Goal: Information Seeking & Learning: Understand process/instructions

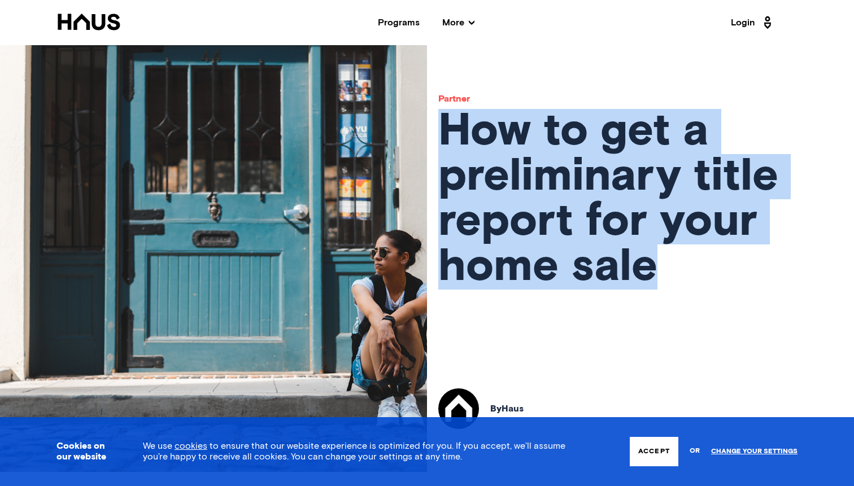
drag, startPoint x: 447, startPoint y: 123, endPoint x: 729, endPoint y: 285, distance: 324.8
click at [729, 285] on h1 "How to get a preliminary title report for your home sale" at bounding box center [640, 199] width 404 height 181
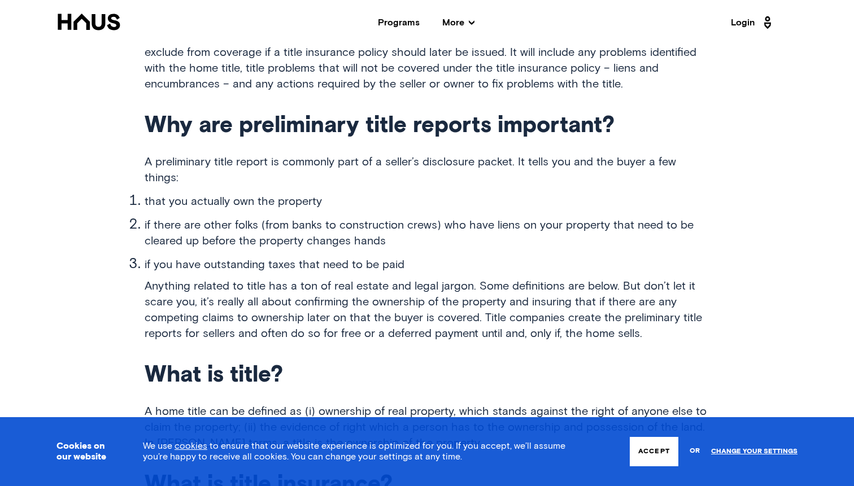
scroll to position [556, 0]
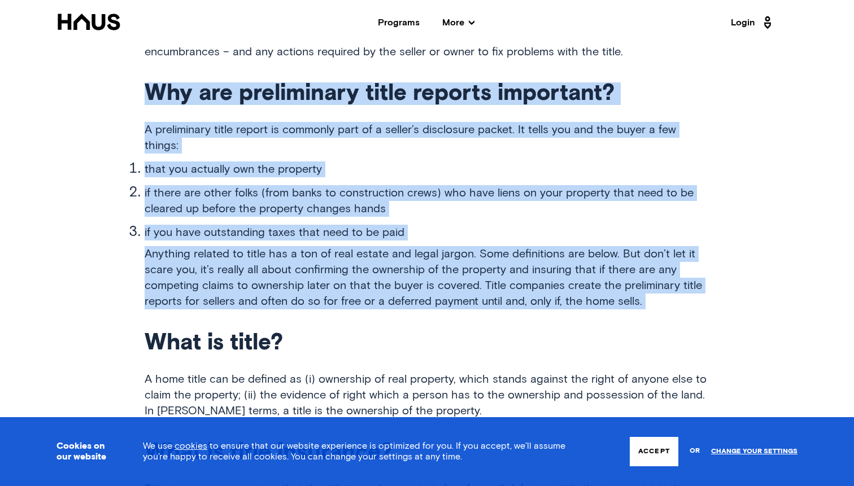
drag, startPoint x: 124, startPoint y: 84, endPoint x: 596, endPoint y: 311, distance: 524.2
click at [597, 311] on div "What is a preliminary title report? A preliminary title report is a report docu…" at bounding box center [427, 448] width 854 height 1064
click at [596, 311] on div "What is a preliminary title report? A preliminary title report is a report docu…" at bounding box center [427, 457] width 565 height 1000
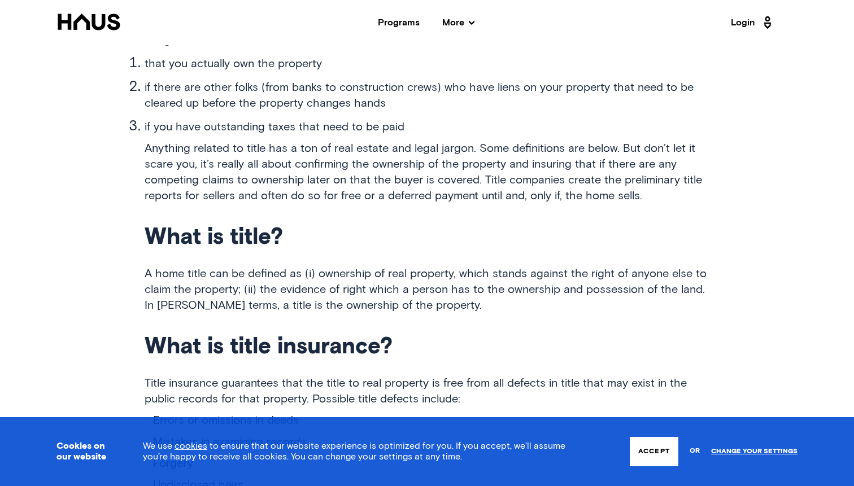
scroll to position [665, 0]
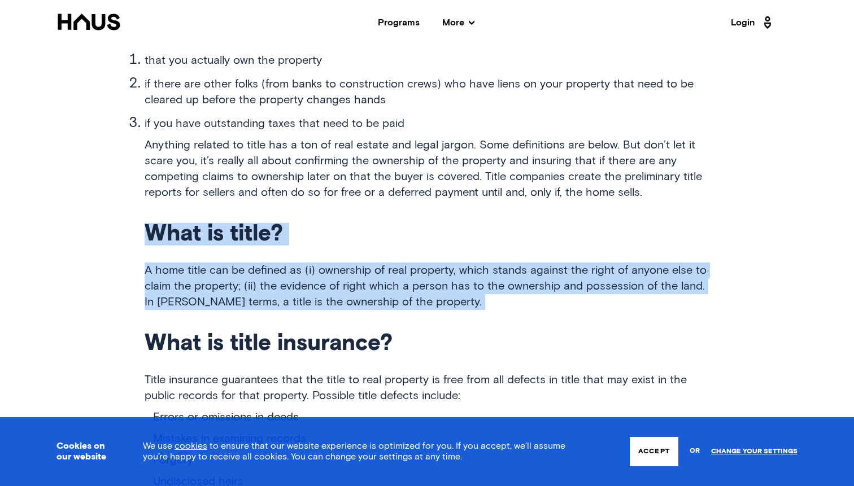
drag, startPoint x: 444, startPoint y: 198, endPoint x: 553, endPoint y: 315, distance: 159.5
click at [553, 316] on div "What is a preliminary title report? A preliminary title report is a report docu…" at bounding box center [427, 348] width 565 height 1000
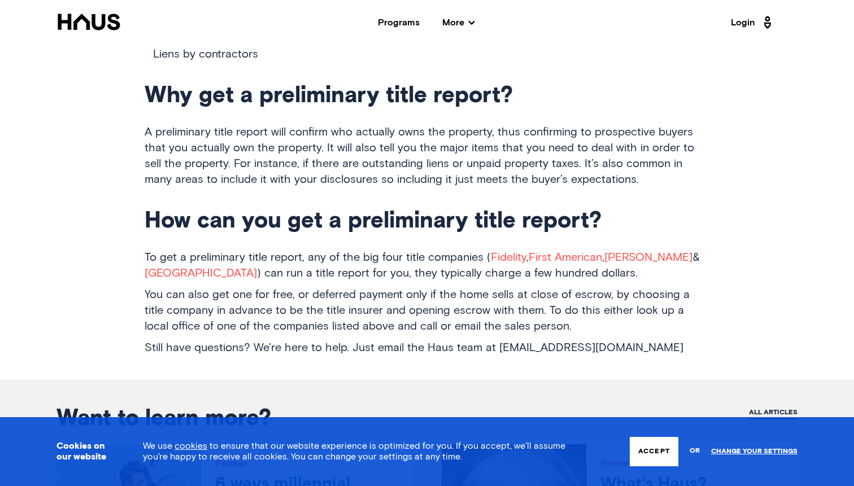
scroll to position [1161, 0]
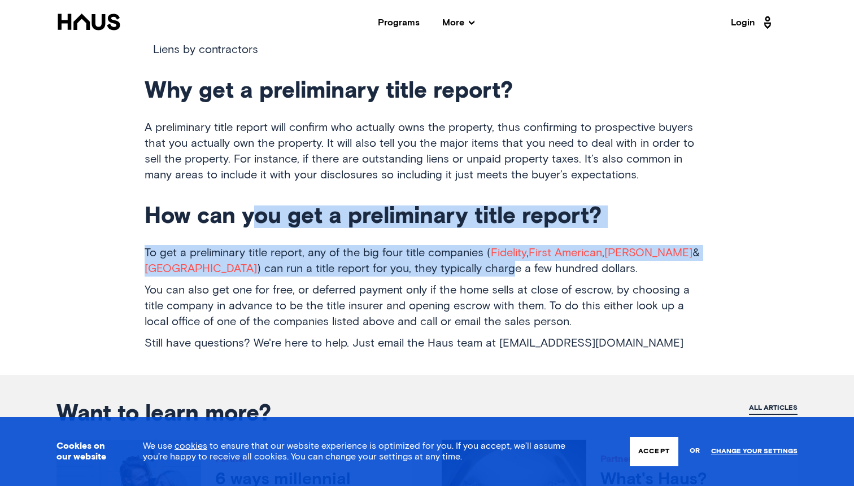
drag, startPoint x: 259, startPoint y: 191, endPoint x: 446, endPoint y: 262, distance: 199.8
click at [446, 261] on p "To get a preliminary title report, any of the big four title companies ( Fideli…" at bounding box center [427, 261] width 565 height 32
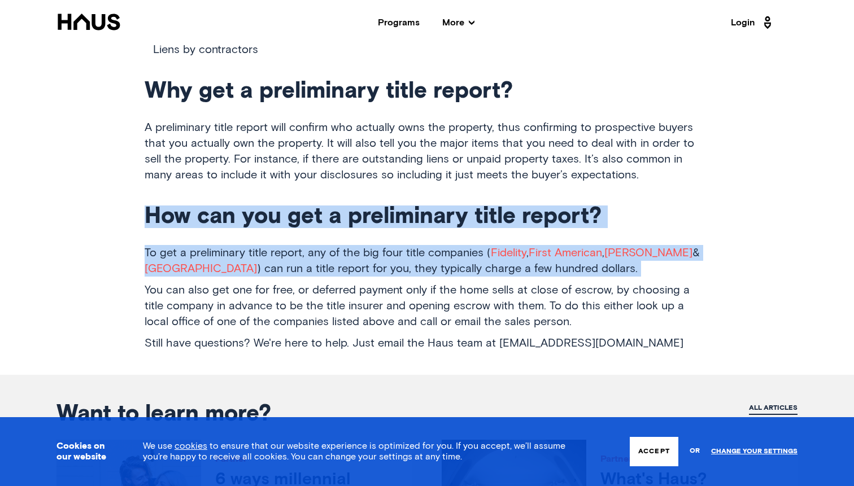
drag, startPoint x: 612, startPoint y: 263, endPoint x: 520, endPoint y: 180, distance: 124.8
drag, startPoint x: 520, startPoint y: 180, endPoint x: 644, endPoint y: 259, distance: 148.1
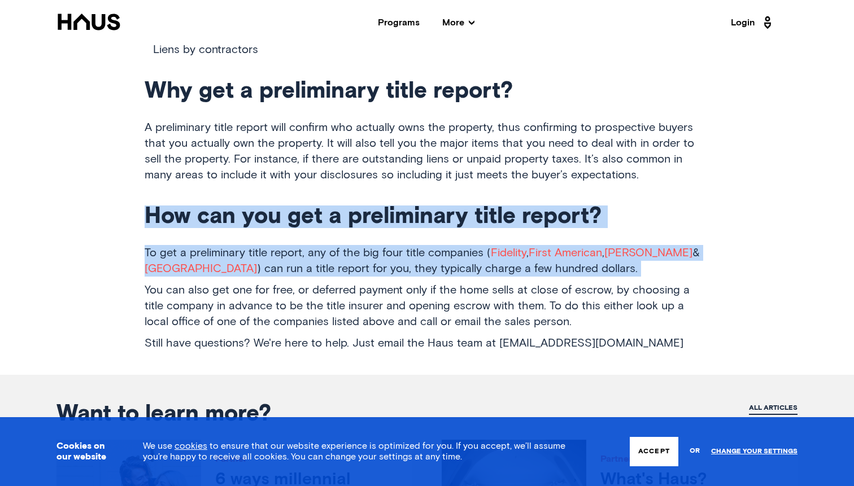
click at [644, 259] on p "To get a preliminary title report, any of the big four title companies ( Fideli…" at bounding box center [427, 261] width 565 height 32
drag, startPoint x: 644, startPoint y: 259, endPoint x: 571, endPoint y: 180, distance: 107.9
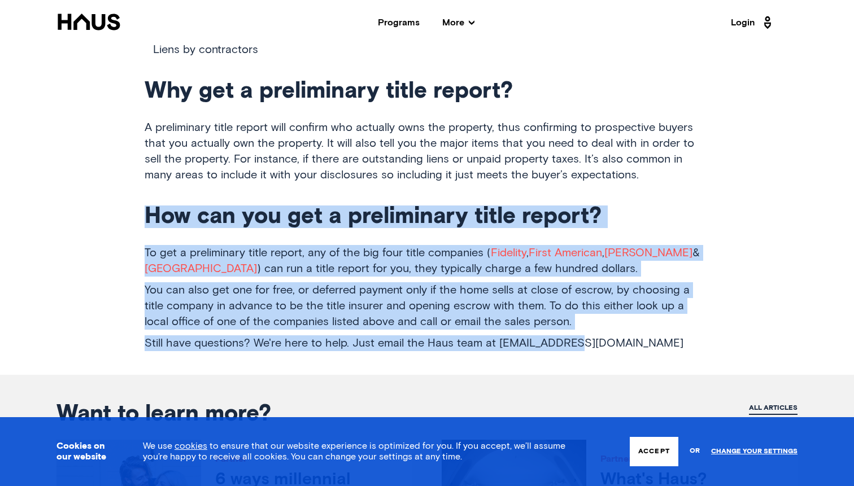
drag, startPoint x: 534, startPoint y: 180, endPoint x: 661, endPoint y: 325, distance: 192.5
click at [661, 335] on p "Still have questions? We're here to help. Just email the Haus team at [EMAIL_AD…" at bounding box center [427, 343] width 565 height 16
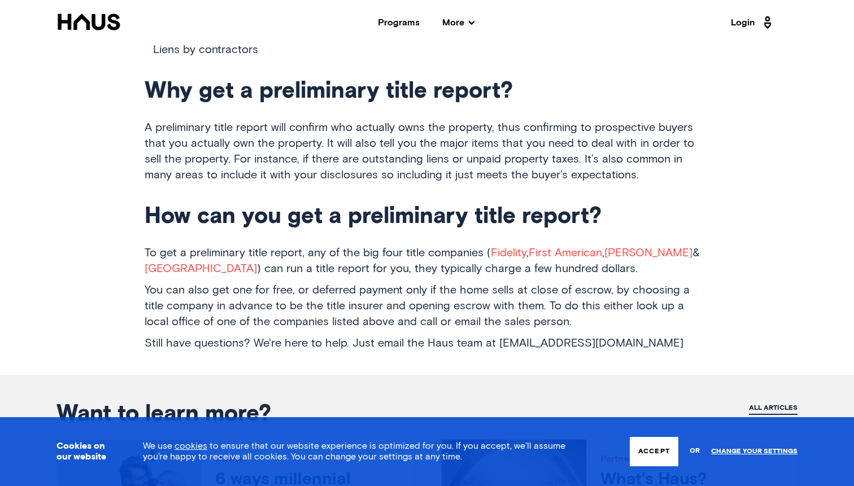
click at [661, 335] on p "Still have questions? We're here to help. Just email the Haus team at [EMAIL_AD…" at bounding box center [427, 343] width 565 height 16
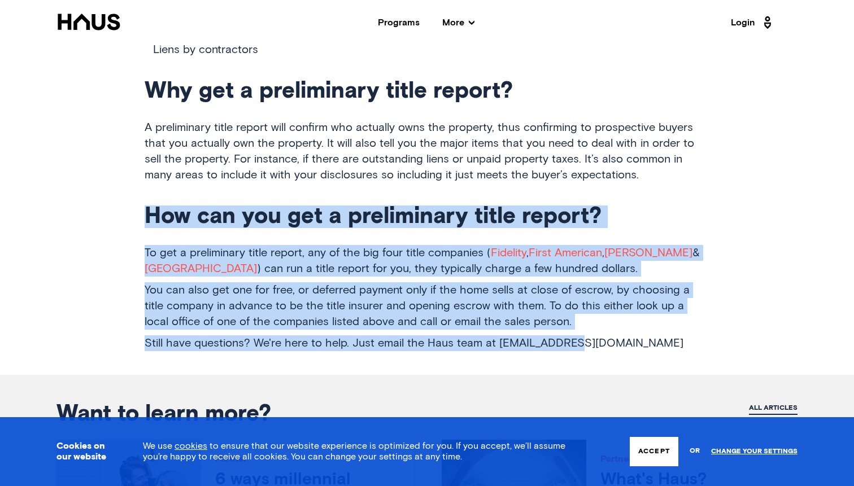
drag, startPoint x: 669, startPoint y: 355, endPoint x: 581, endPoint y: 176, distance: 199.3
drag, startPoint x: 569, startPoint y: 176, endPoint x: 608, endPoint y: 326, distance: 154.7
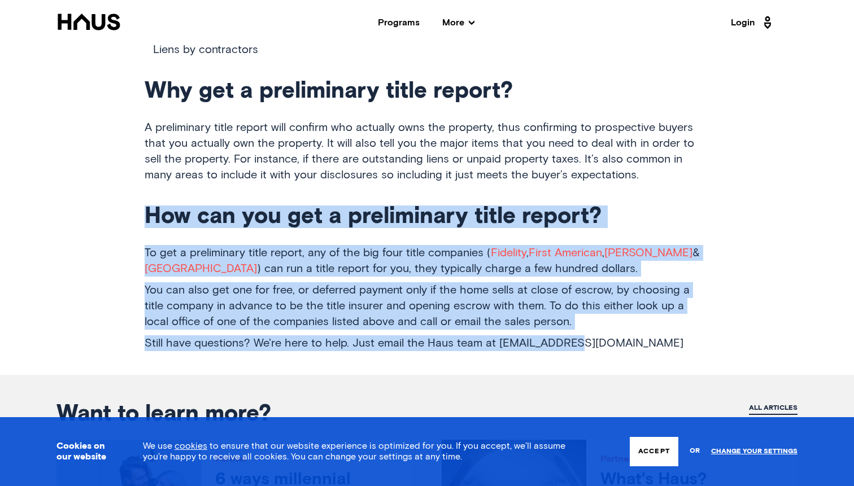
click at [608, 335] on p "Still have questions? We're here to help. Just email the Haus team at [EMAIL_AD…" at bounding box center [427, 343] width 565 height 16
drag, startPoint x: 620, startPoint y: 326, endPoint x: 524, endPoint y: 180, distance: 174.7
drag, startPoint x: 522, startPoint y: 180, endPoint x: 583, endPoint y: 332, distance: 164.2
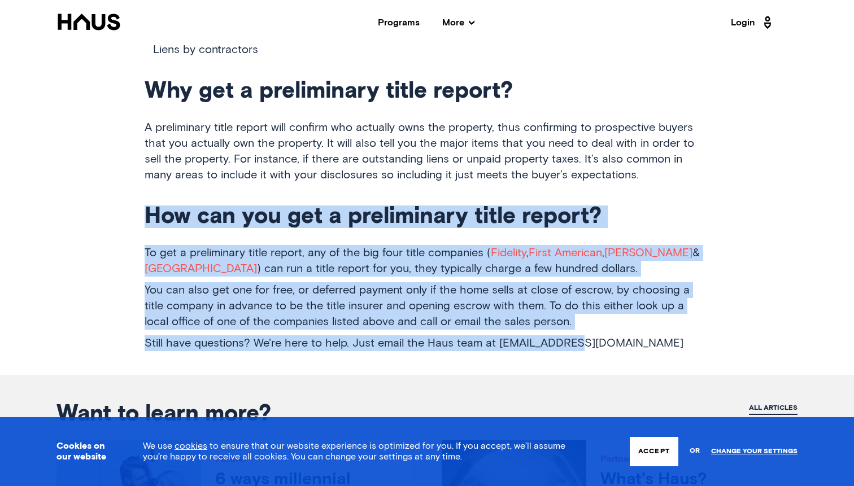
click at [583, 335] on p "Still have questions? We're here to help. Just email the Haus team at [EMAIL_AD…" at bounding box center [427, 343] width 565 height 16
drag, startPoint x: 602, startPoint y: 307, endPoint x: 522, endPoint y: 175, distance: 154.0
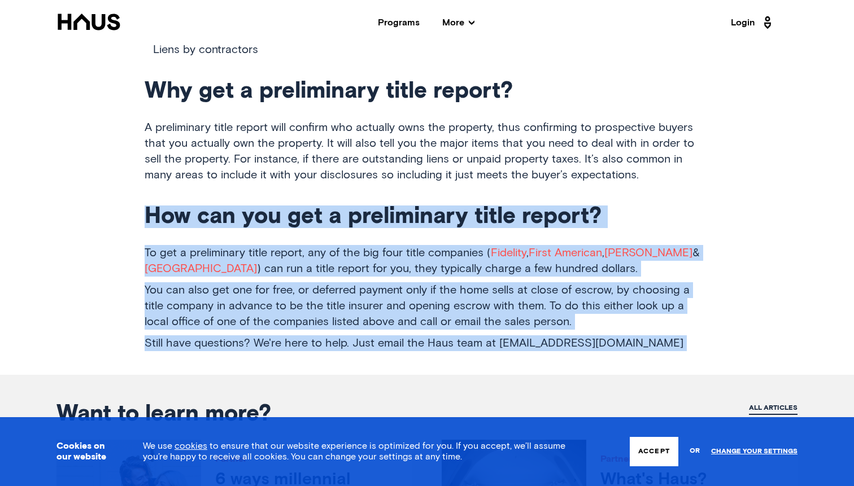
drag, startPoint x: 522, startPoint y: 175, endPoint x: 588, endPoint y: 323, distance: 161.8
click at [588, 335] on p "Still have questions? We're here to help. Just email the Haus team at [EMAIL_AD…" at bounding box center [427, 343] width 565 height 16
